Goal: Transaction & Acquisition: Download file/media

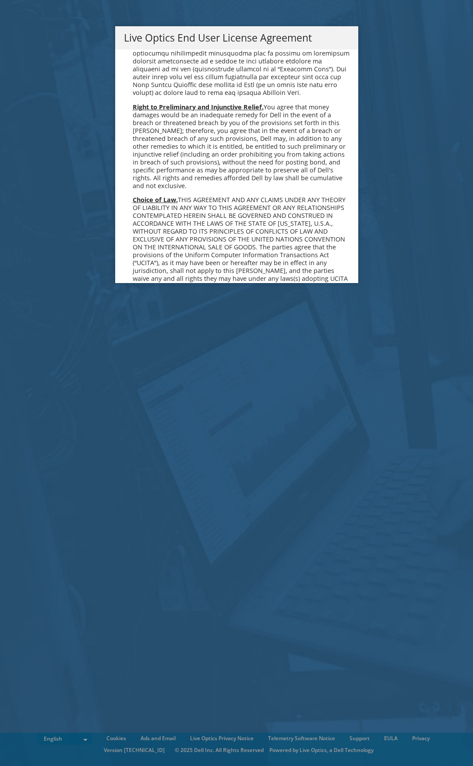
scroll to position [3309, 0]
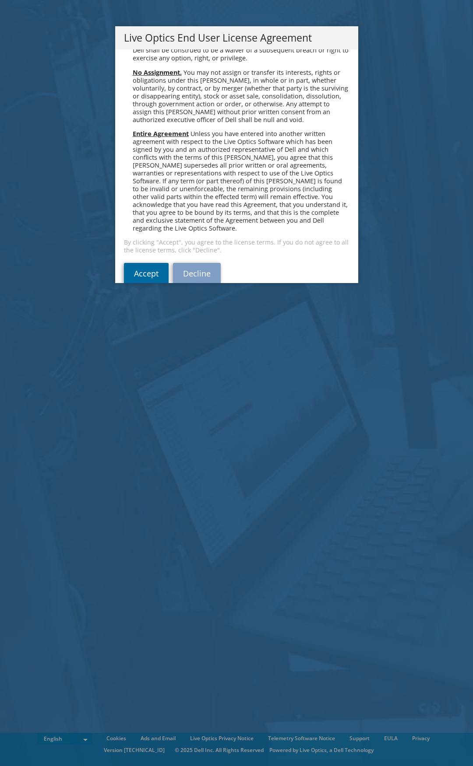
click at [141, 263] on link "Accept" at bounding box center [146, 273] width 45 height 21
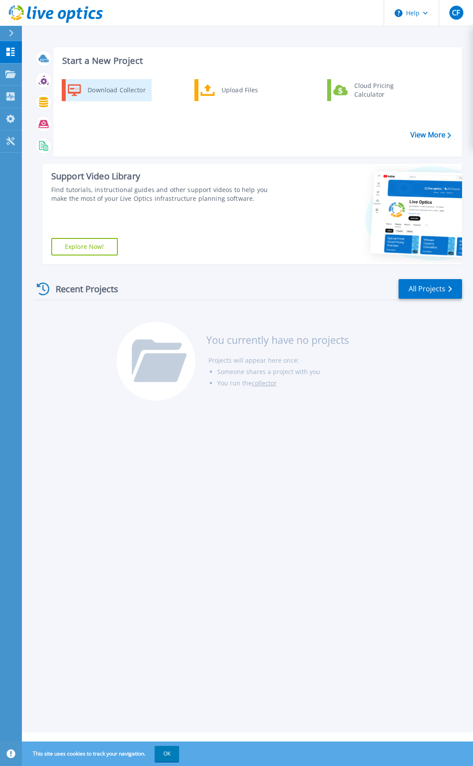
click at [121, 88] on div "Download Collector" at bounding box center [116, 90] width 66 height 18
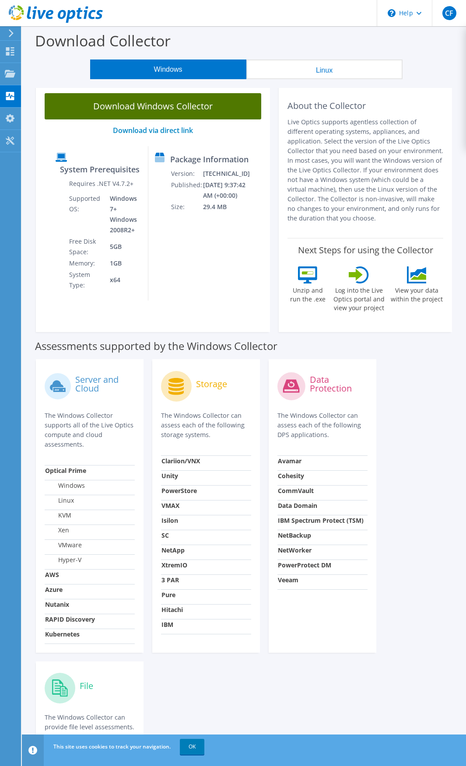
click at [146, 109] on link "Download Windows Collector" at bounding box center [153, 106] width 217 height 26
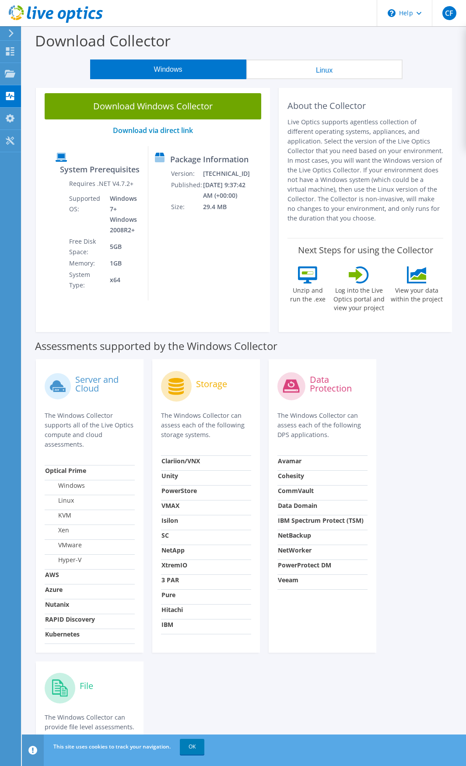
click at [333, 411] on p "The Windows Collector can assess each of the following DPS applications." at bounding box center [322, 425] width 90 height 29
click at [125, 199] on td "Windows 7+ Windows 2008R2+" at bounding box center [122, 214] width 38 height 43
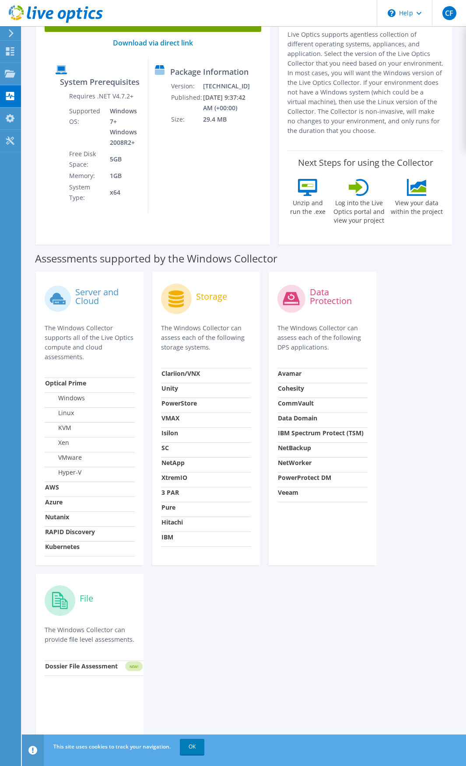
scroll to position [131, 0]
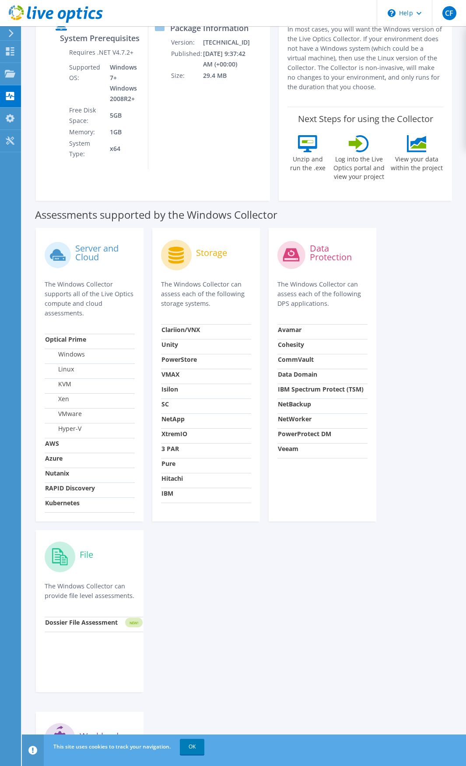
click at [93, 292] on p "The Windows Collector supports all of the Live Optics compute and cloud assessm…" at bounding box center [90, 299] width 90 height 39
drag, startPoint x: 105, startPoint y: 284, endPoint x: 124, endPoint y: 291, distance: 20.3
click at [124, 291] on p "The Windows Collector supports all of the Live Optics compute and cloud assessm…" at bounding box center [90, 299] width 90 height 39
click at [94, 285] on p "The Windows Collector supports all of the Live Optics compute and cloud assessm…" at bounding box center [90, 299] width 90 height 39
click at [101, 280] on p "The Windows Collector supports all of the Live Optics compute and cloud assessm…" at bounding box center [90, 299] width 90 height 39
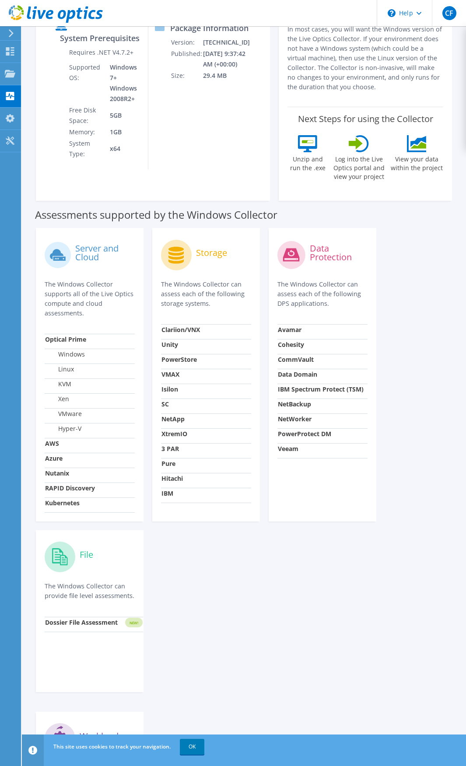
click at [96, 285] on p "The Windows Collector supports all of the Live Optics compute and cloud assessm…" at bounding box center [90, 299] width 90 height 39
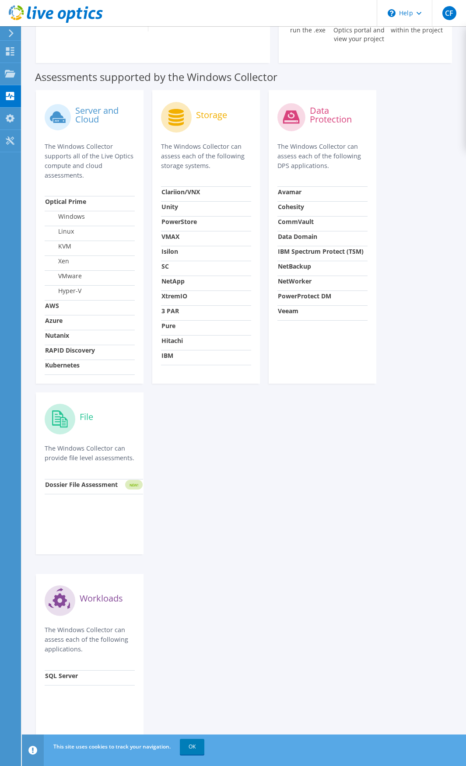
scroll to position [274, 0]
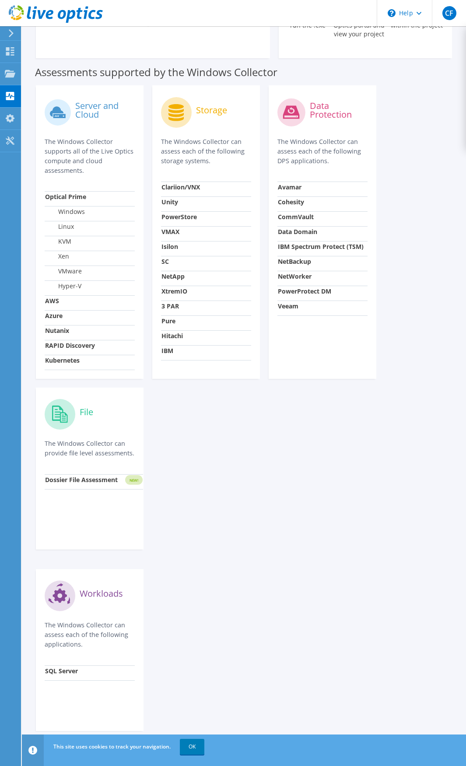
click at [325, 538] on div "Server and Cloud The Windows Collector supports all of the Live Optics compute …" at bounding box center [244, 408] width 425 height 655
